Goal: Task Accomplishment & Management: Manage account settings

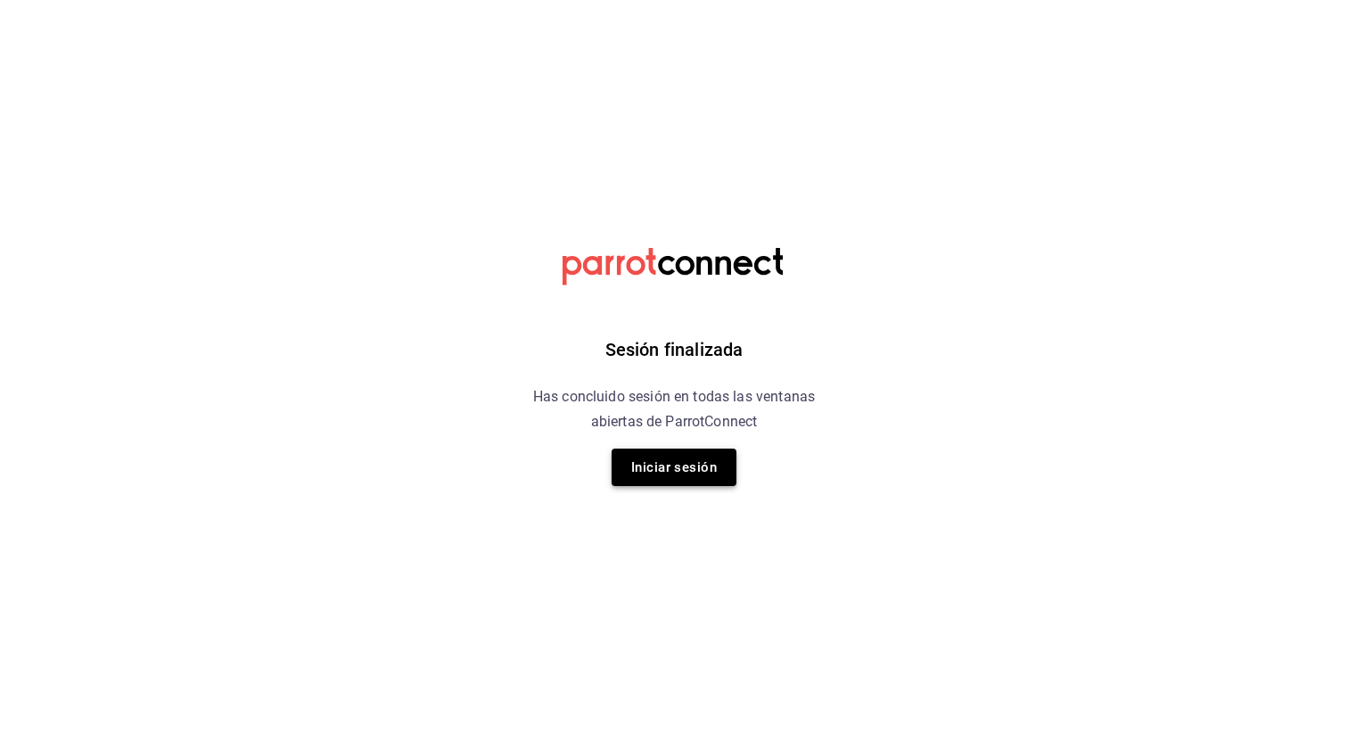
click at [614, 479] on button "Iniciar sesión" at bounding box center [673, 466] width 125 height 37
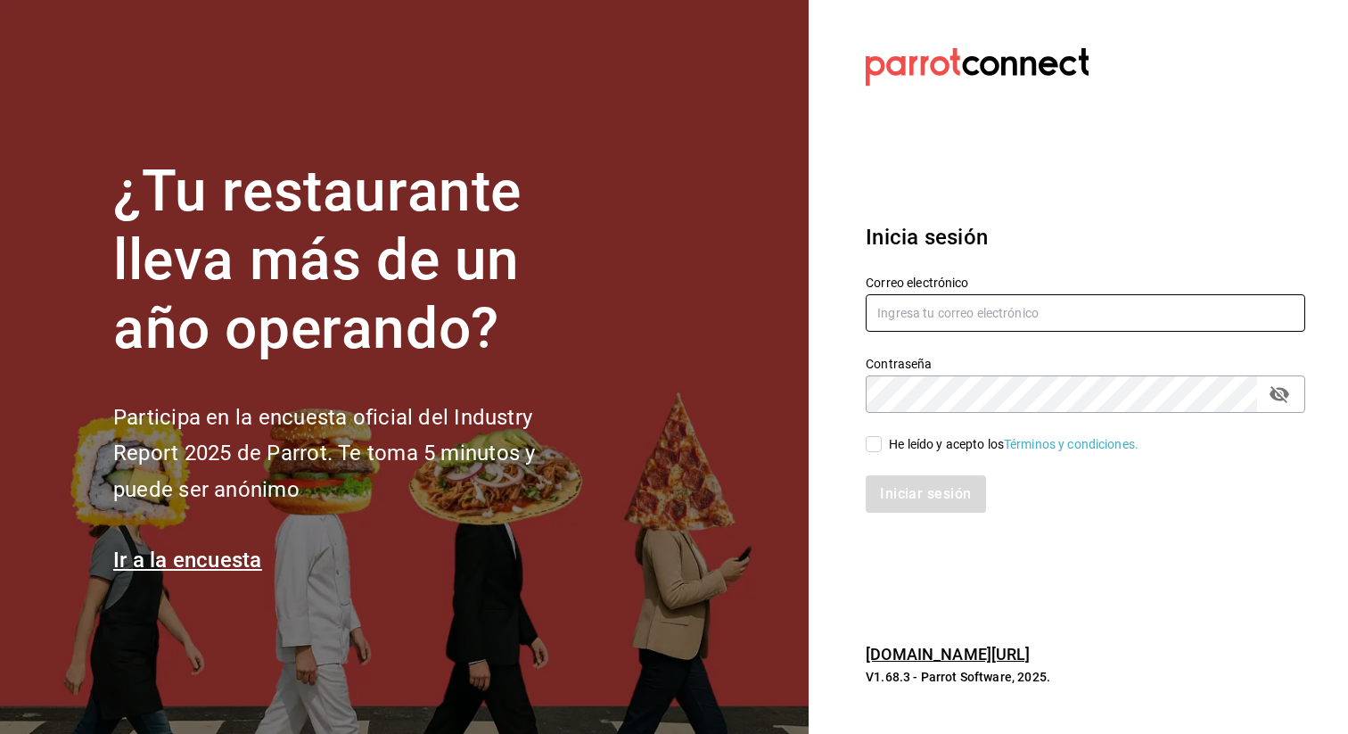
type input "[EMAIL_ADDRESS][DOMAIN_NAME]"
click at [871, 445] on input "He leído y acepto los Términos y condiciones." at bounding box center [873, 444] width 16 height 16
checkbox input "true"
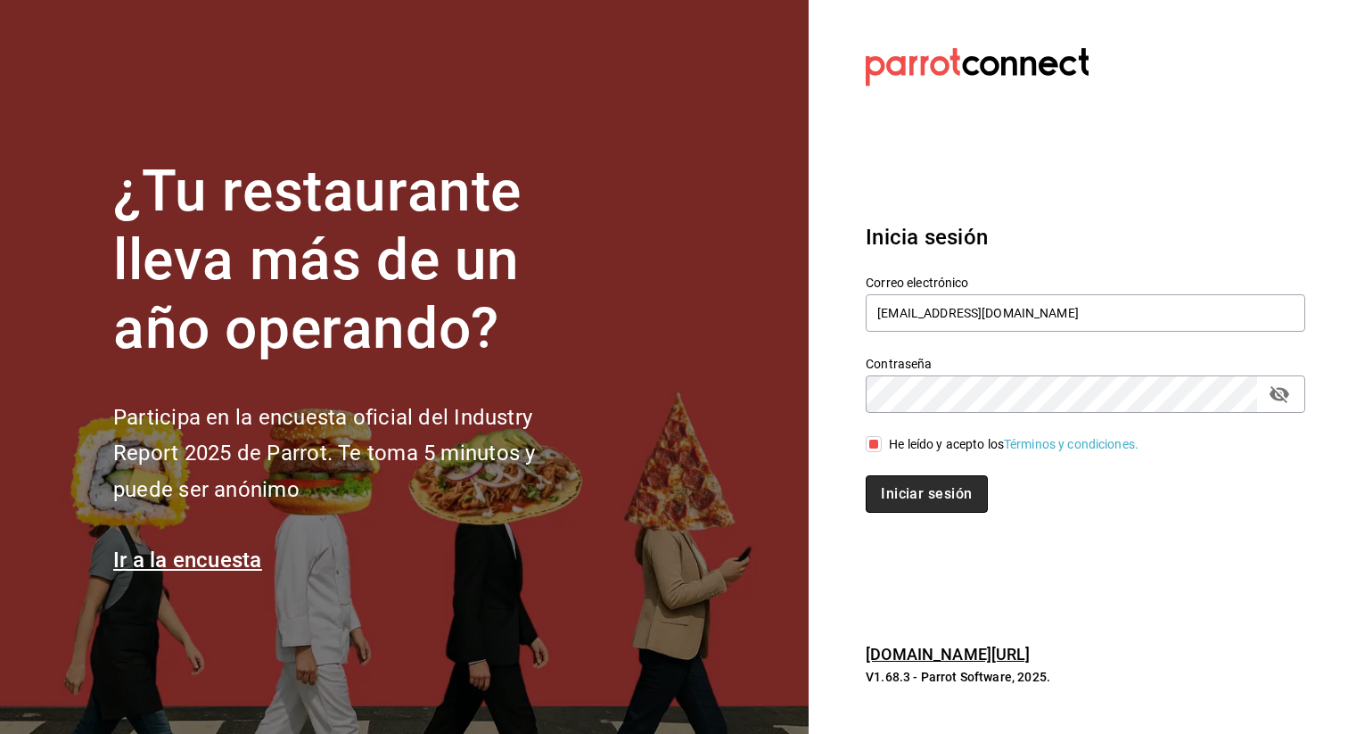
click at [878, 485] on button "Iniciar sesión" at bounding box center [925, 493] width 121 height 37
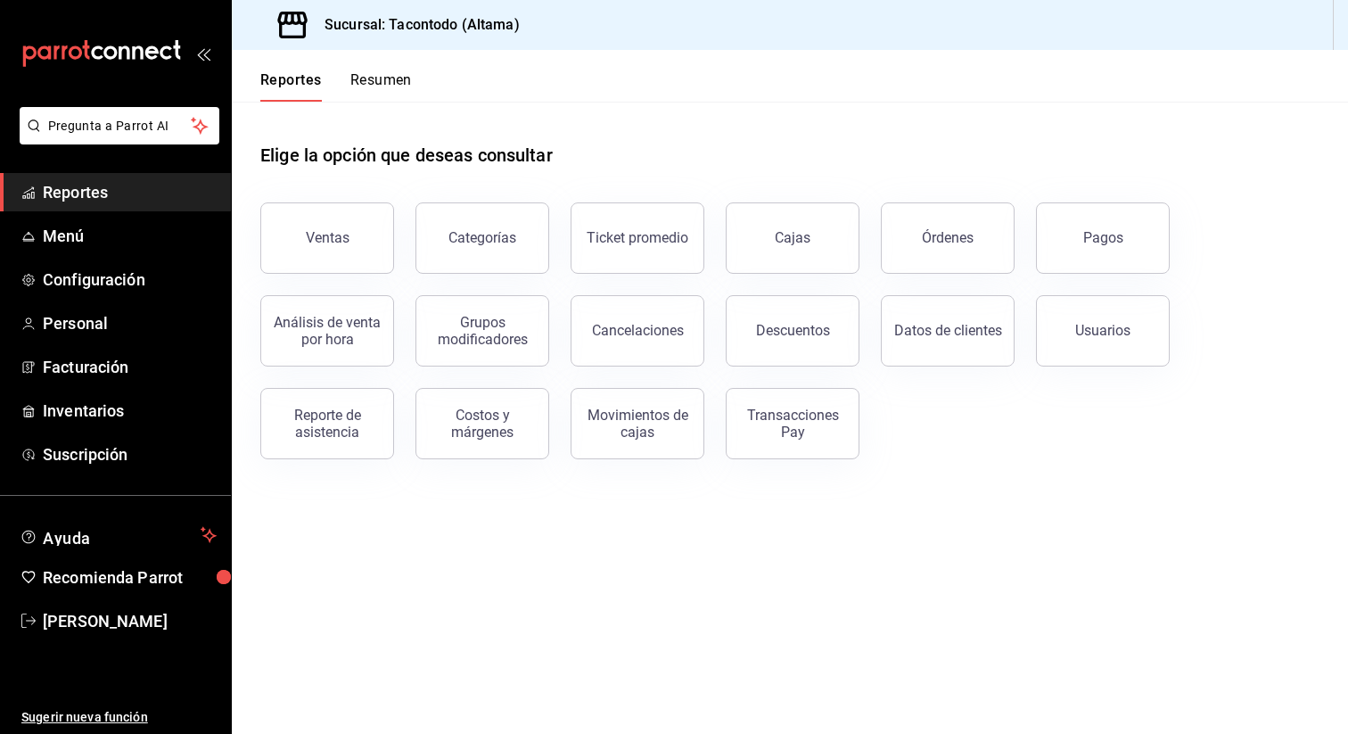
click at [389, 87] on button "Resumen" at bounding box center [380, 86] width 61 height 30
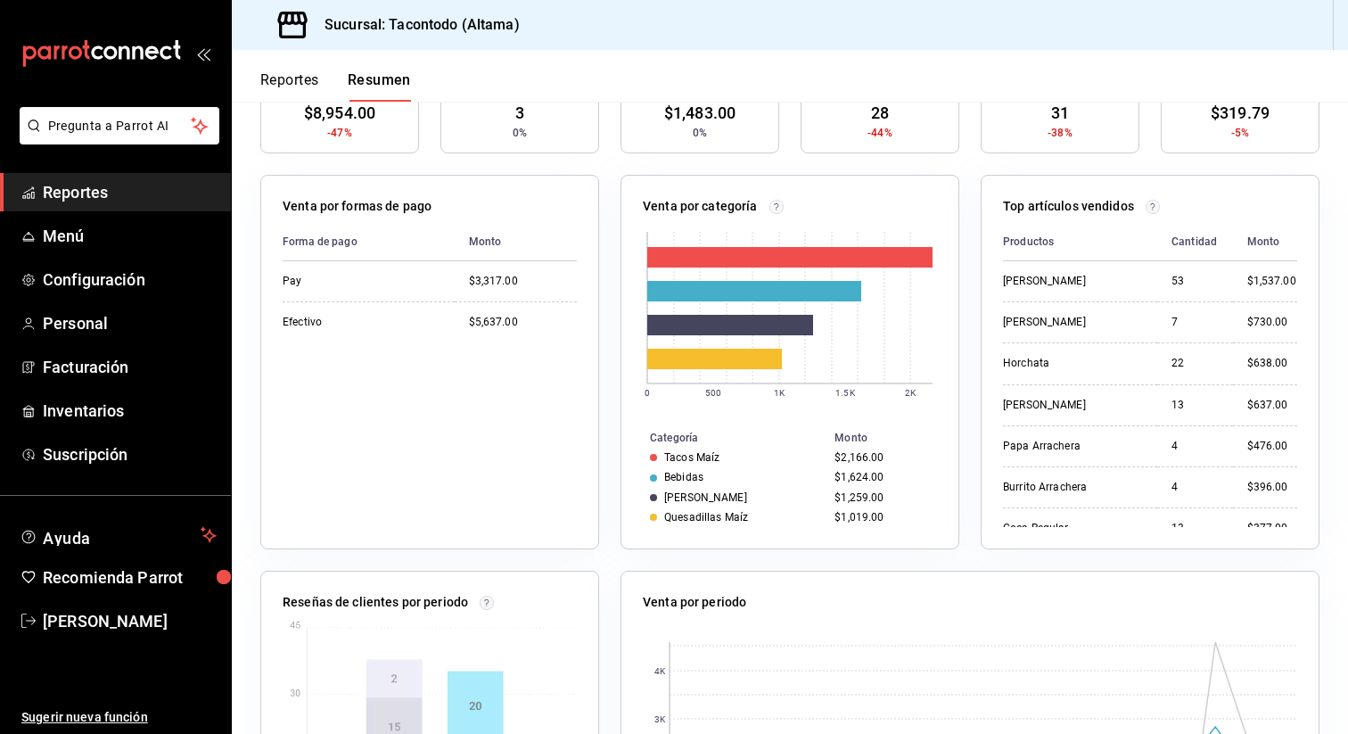
scroll to position [234, 0]
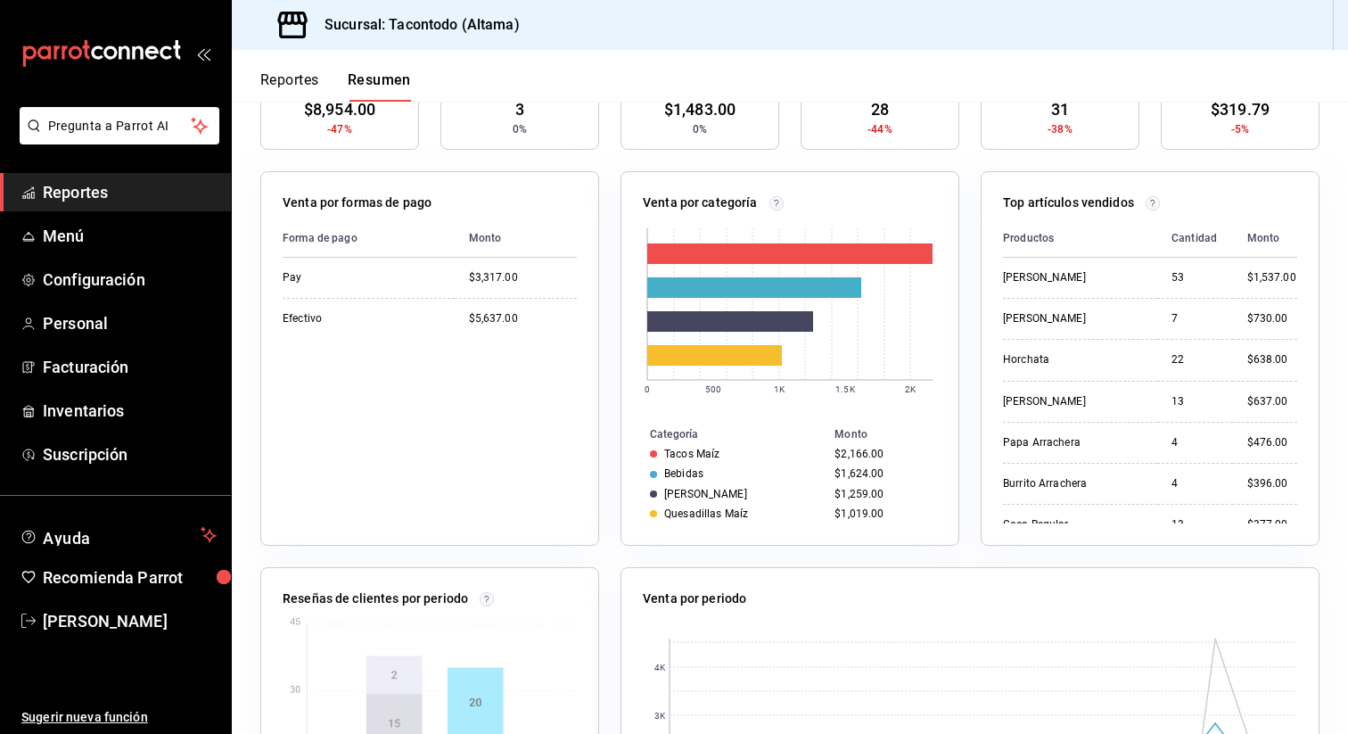
click at [758, 510] on div "Quesadillas Maíz" at bounding box center [735, 513] width 170 height 12
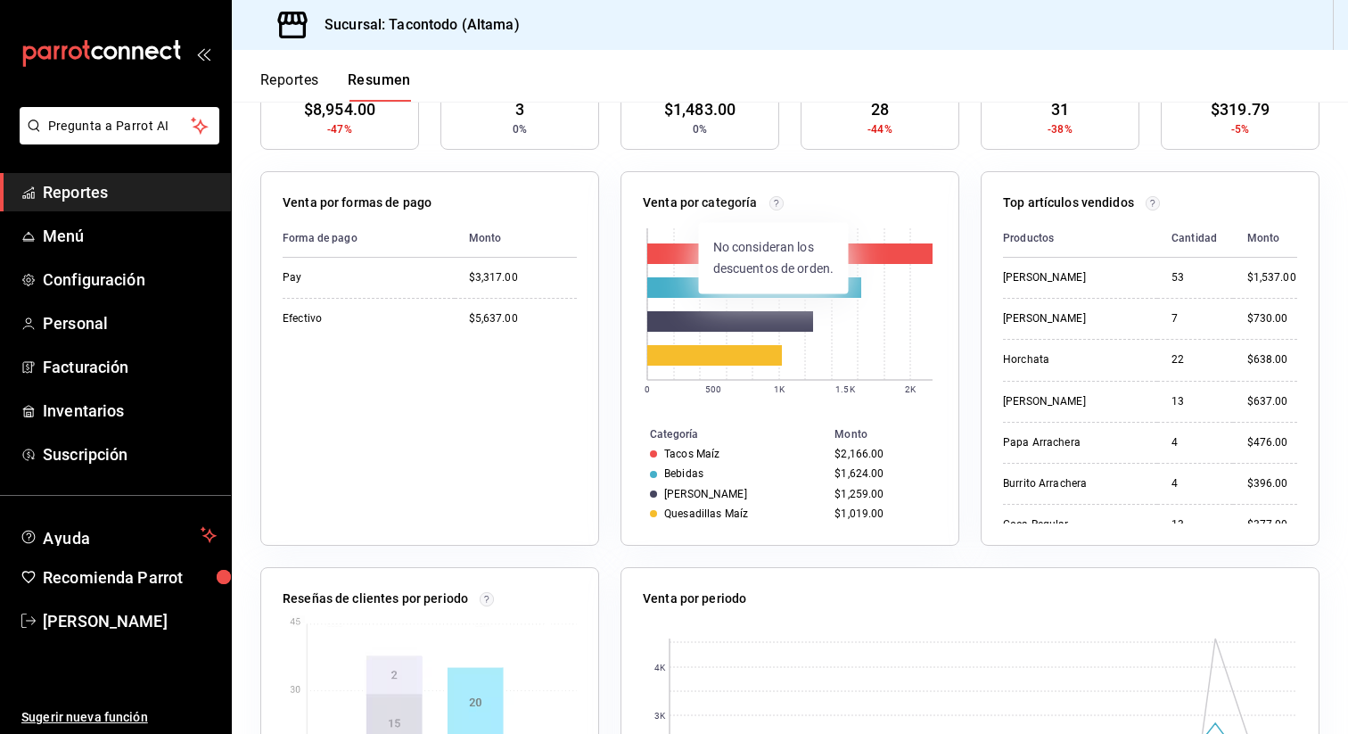
click at [772, 209] on circle at bounding box center [775, 202] width 13 height 13
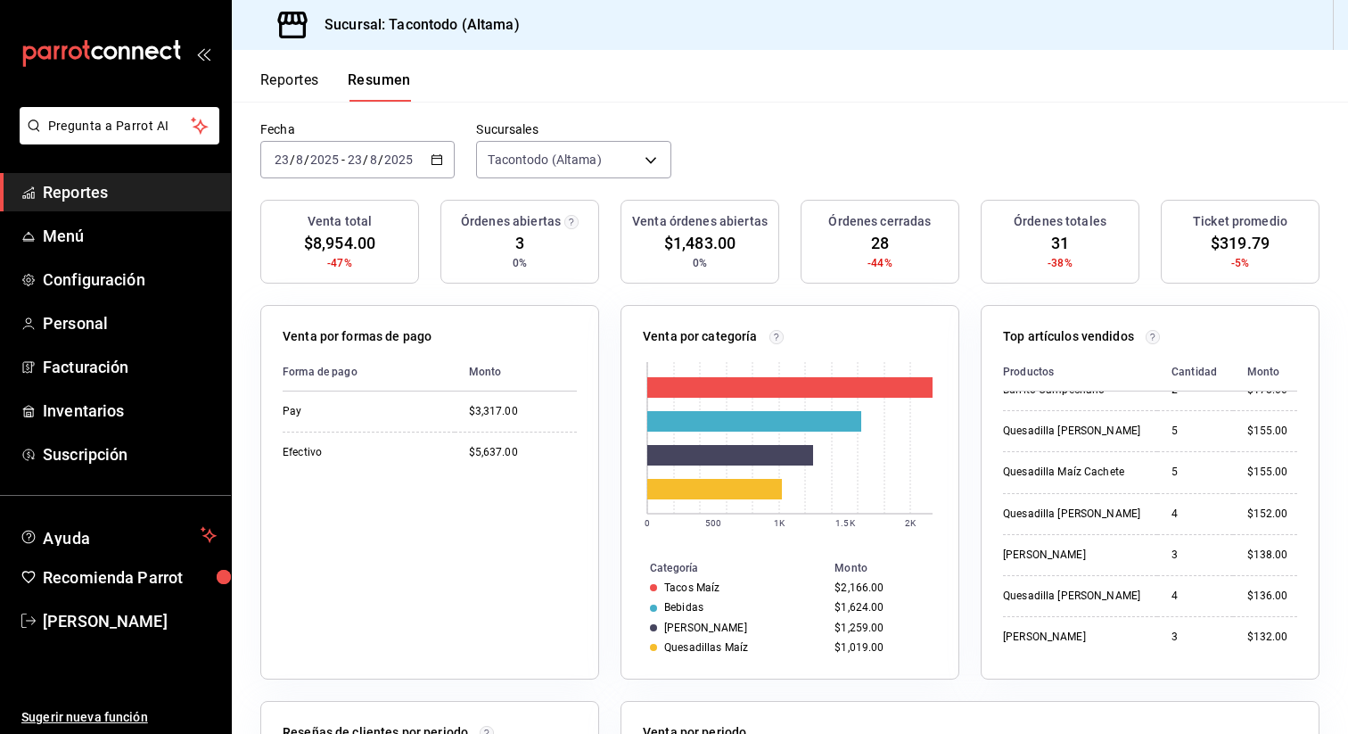
scroll to position [554, 0]
